Goal: Transaction & Acquisition: Book appointment/travel/reservation

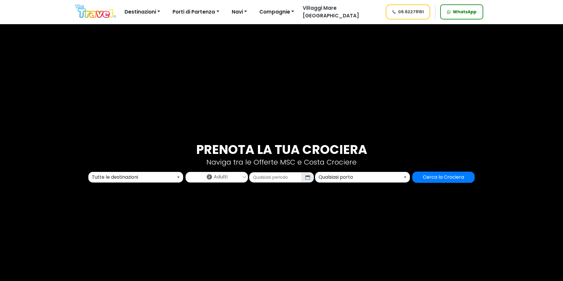
click at [175, 172] on button "Tutte le destinazioni" at bounding box center [135, 177] width 95 height 11
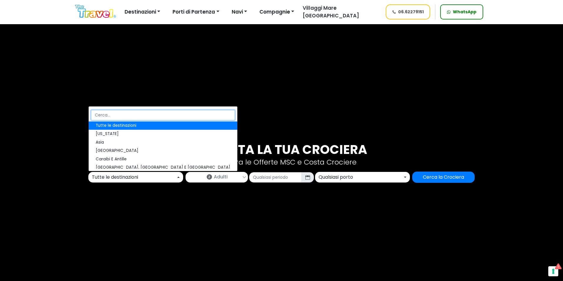
click at [122, 112] on input "Search" at bounding box center [163, 115] width 144 height 10
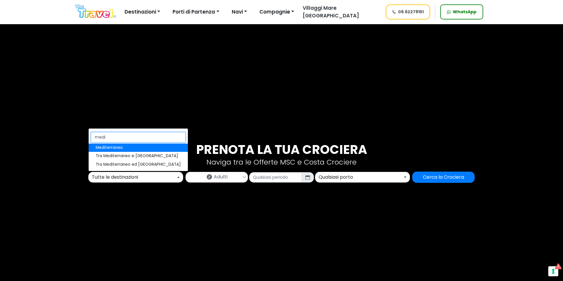
type input "medi"
click at [133, 145] on link "Mediterraneo" at bounding box center [138, 147] width 99 height 8
select select "MED"
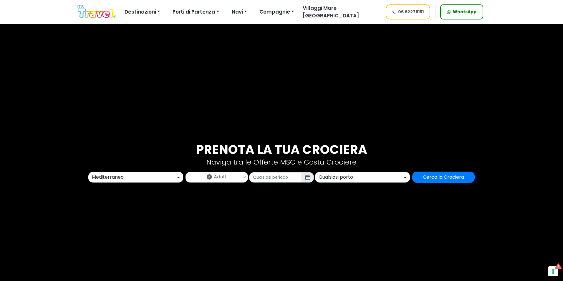
click at [201, 179] on link "2 Adulti" at bounding box center [217, 176] width 62 height 8
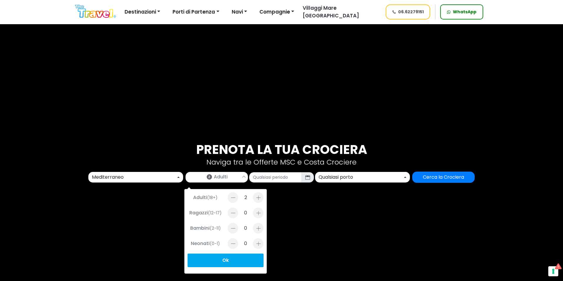
click at [256, 226] on div at bounding box center [258, 228] width 11 height 11
click at [256, 227] on div at bounding box center [258, 228] width 11 height 11
type input "2"
click at [285, 176] on input "text" at bounding box center [275, 177] width 53 height 10
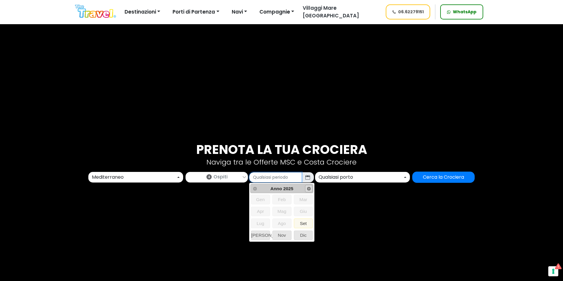
click at [307, 189] on span "Next" at bounding box center [308, 188] width 5 height 5
click at [299, 225] on span "Set" at bounding box center [303, 222] width 19 height 9
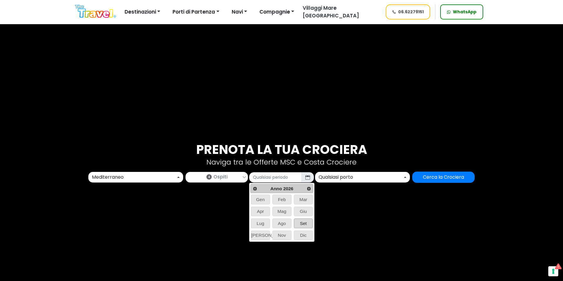
type input "09/2026"
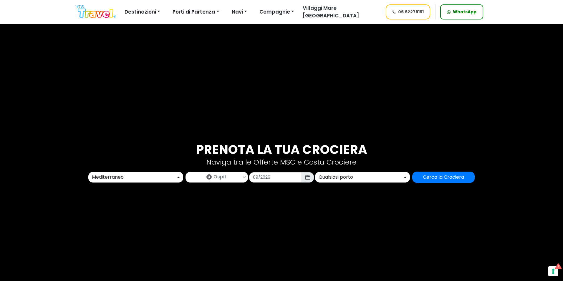
click at [332, 179] on div "Qualsiasi porto" at bounding box center [361, 176] width 84 height 7
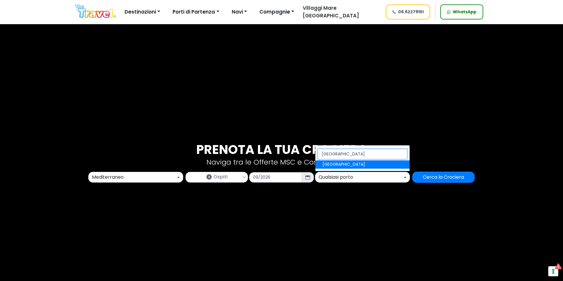
type input "palermo"
click at [327, 162] on span "[GEOGRAPHIC_DATA]" at bounding box center [343, 164] width 43 height 6
select select "PMO"
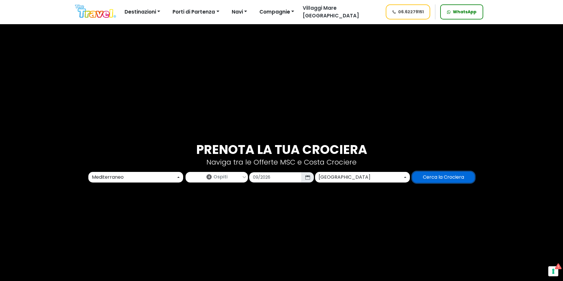
click at [443, 175] on input "Cerca la Crociera" at bounding box center [443, 176] width 62 height 11
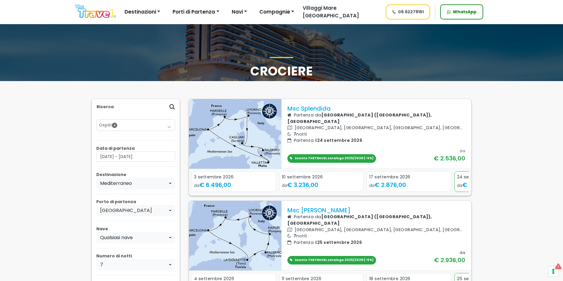
scroll to position [59, 0]
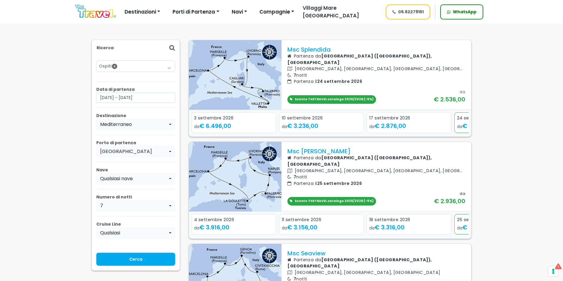
click at [353, 205] on div "Sconto THETRAVEL catalogo 2025/2026 (-5%)" at bounding box center [331, 201] width 89 height 9
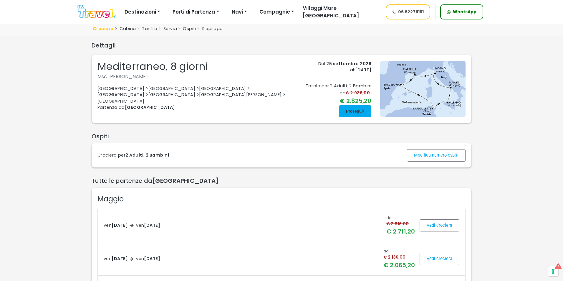
click at [356, 111] on span at bounding box center [355, 111] width 32 height 14
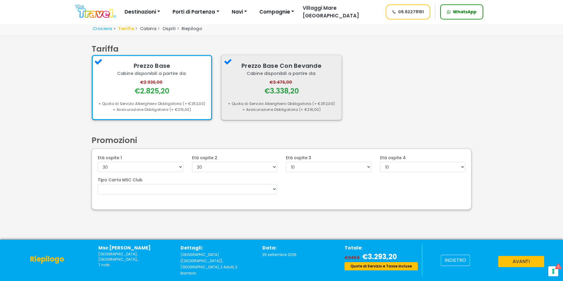
click at [256, 104] on div "+ Quota di Servizio Alberghiero Obbligatoria (+ €252,00)" at bounding box center [281, 104] width 108 height 6
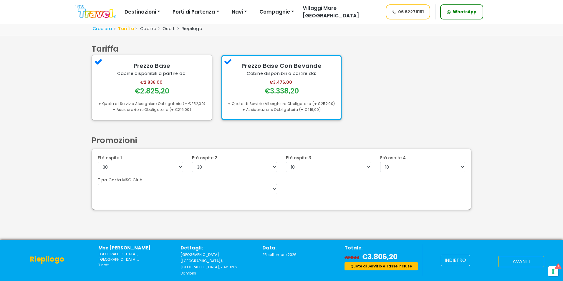
click at [508, 265] on button "avanti" at bounding box center [521, 261] width 46 height 11
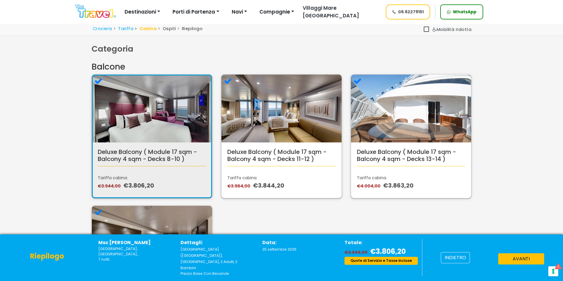
click at [132, 166] on div "Deluxe Balcony ( Module 17 sqm - Balcony 4 sqm - Decks 8-10 ) Tariffa cabina: €…" at bounding box center [152, 136] width 121 height 124
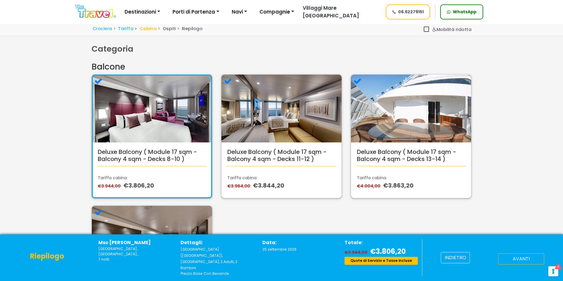
click at [518, 264] on button "avanti" at bounding box center [521, 258] width 46 height 11
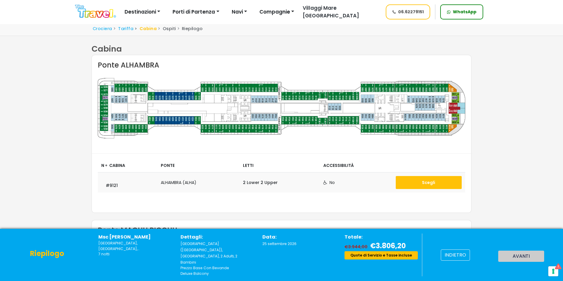
click at [451, 184] on button "Scegli" at bounding box center [429, 182] width 66 height 13
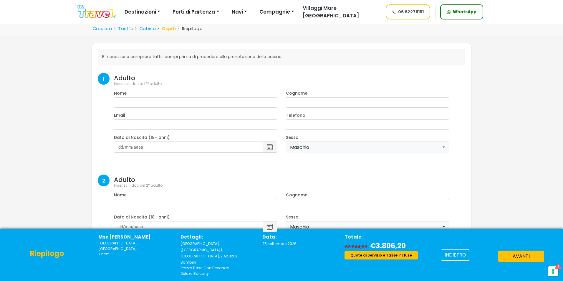
select select "8"
click at [511, 261] on button "avanti" at bounding box center [521, 255] width 46 height 11
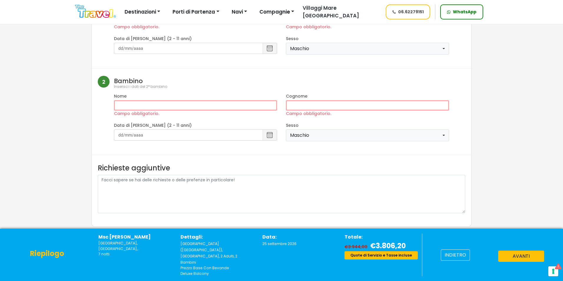
scroll to position [292, 0]
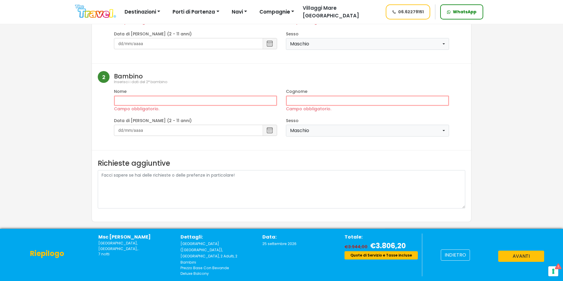
click at [418, 234] on span at bounding box center [427, 234] width 88 height 14
